Goal: Information Seeking & Learning: Learn about a topic

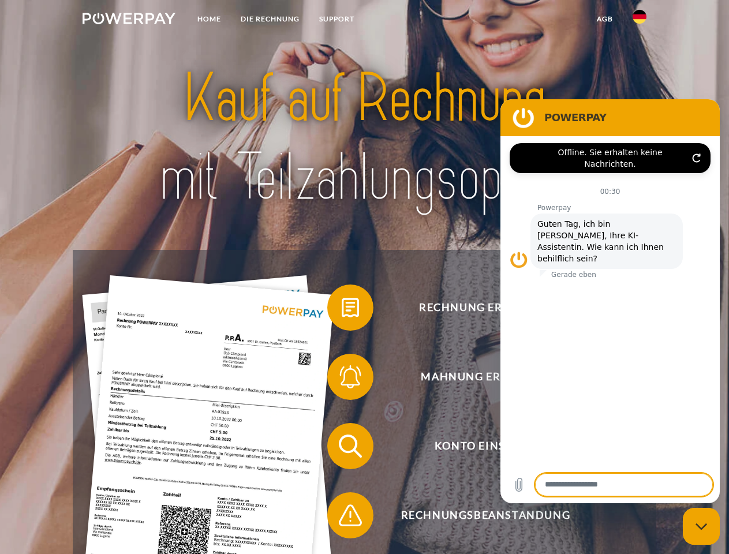
click at [129, 20] on img at bounding box center [129, 19] width 93 height 12
click at [640, 20] on img at bounding box center [640, 17] width 14 height 14
click at [605, 19] on link "agb" at bounding box center [605, 19] width 36 height 21
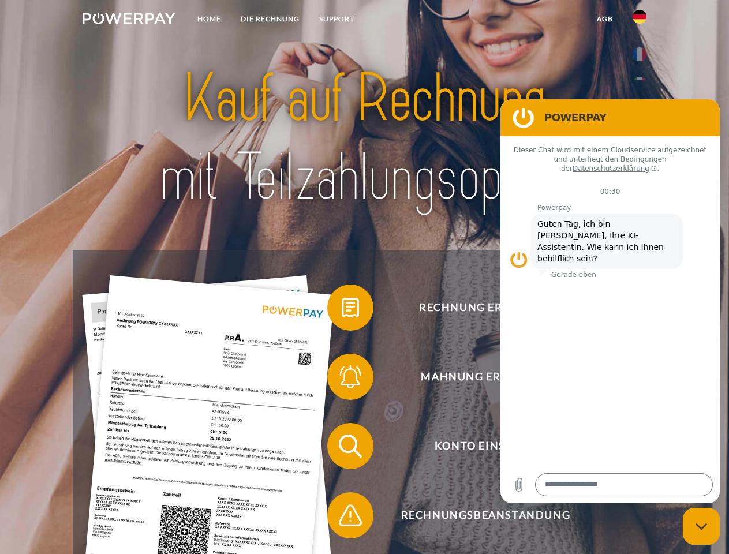
click at [342, 310] on span at bounding box center [333, 308] width 58 height 58
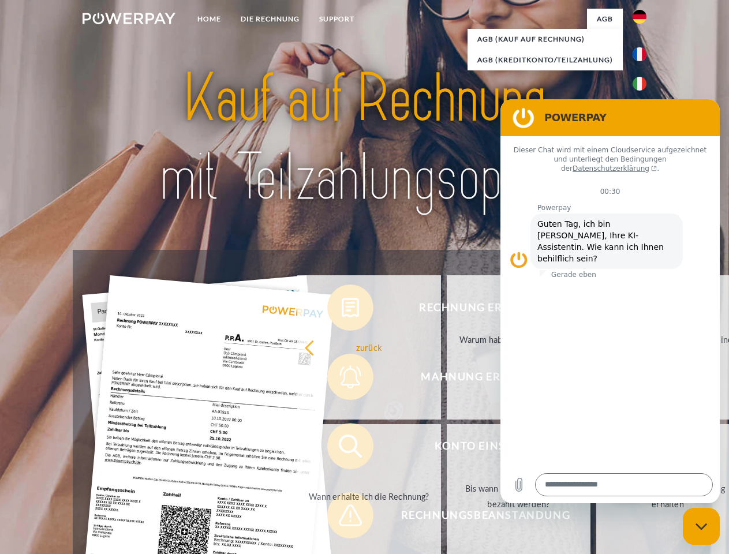
click at [342, 379] on div "Rechnung erhalten? Mahnung erhalten? Konto einsehen" at bounding box center [364, 481] width 583 height 462
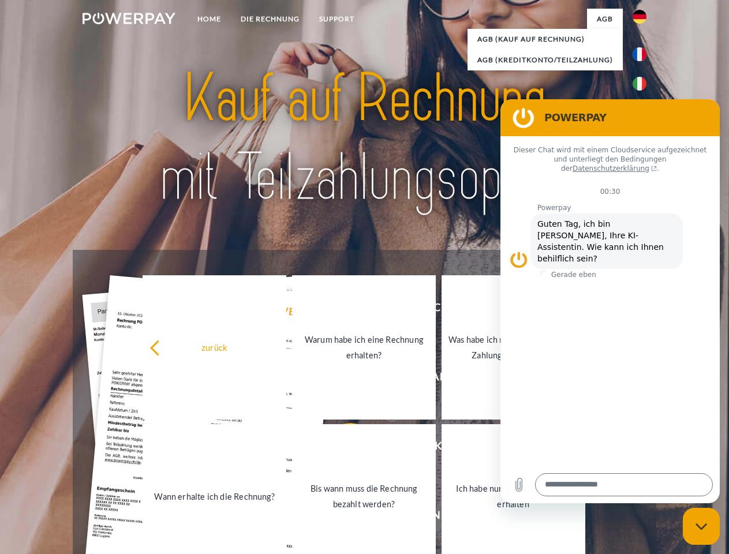
click at [342, 449] on link "Bis wann muss die Rechnung bezahlt werden?" at bounding box center [364, 497] width 144 height 144
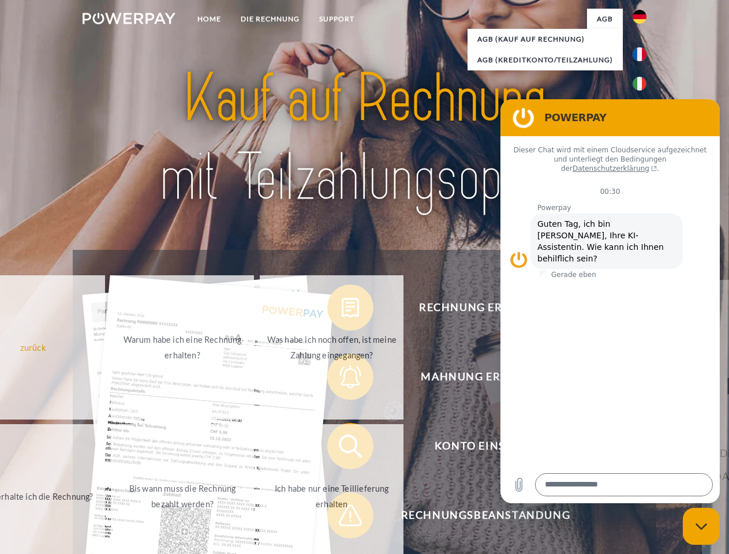
click at [342, 518] on span at bounding box center [333, 516] width 58 height 58
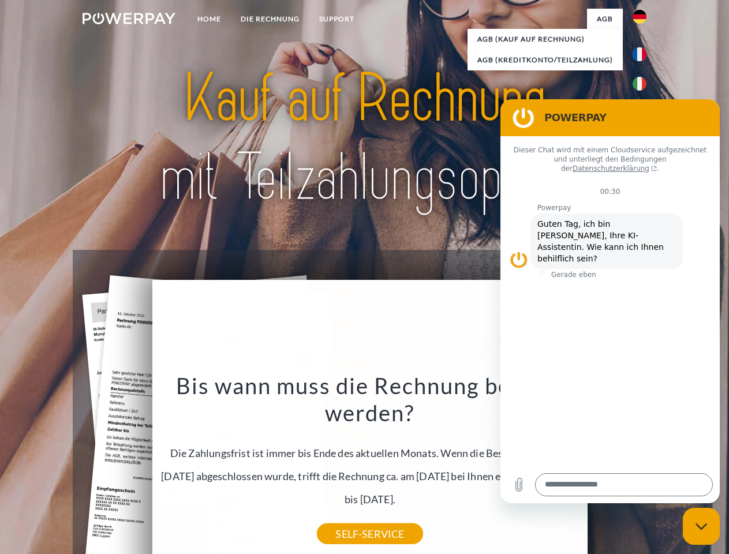
click at [702, 527] on icon "Messaging-Fenster schließen" at bounding box center [702, 527] width 12 height 8
type textarea "*"
